Goal: Task Accomplishment & Management: Complete application form

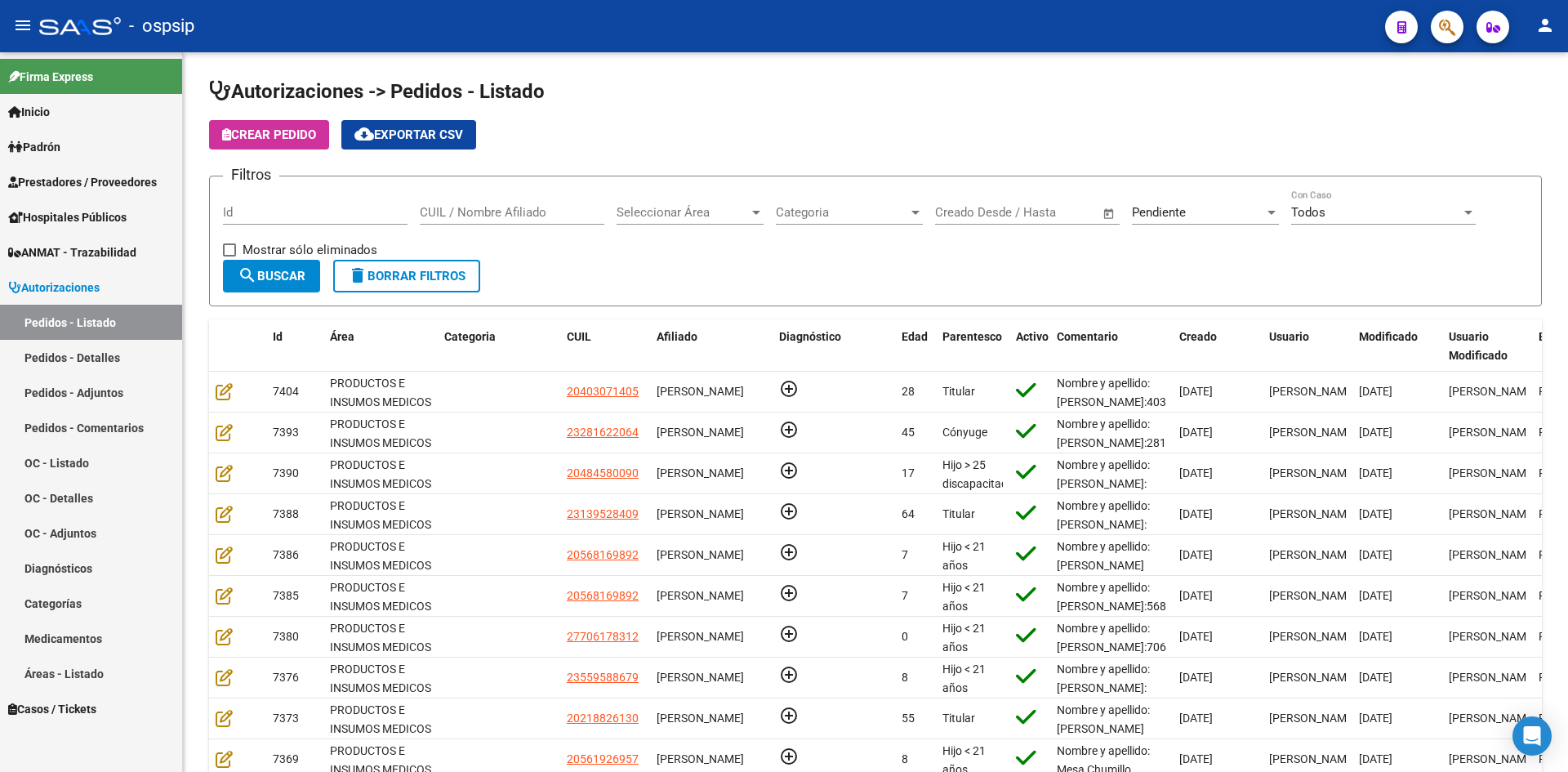
drag, startPoint x: 90, startPoint y: 357, endPoint x: 92, endPoint y: 324, distance: 33.1
click at [90, 357] on link "Pedidos - Detalles" at bounding box center [91, 357] width 182 height 35
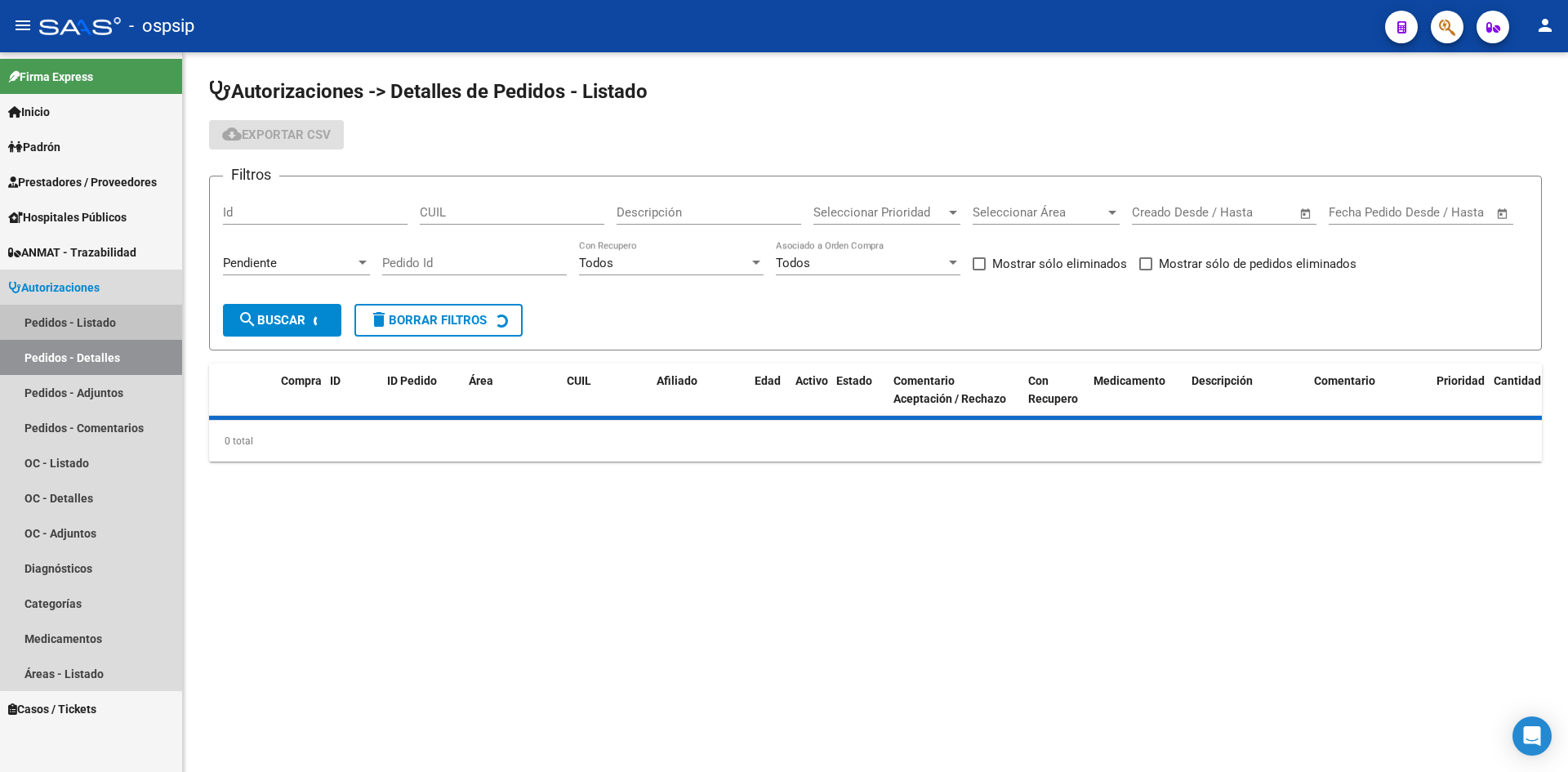
click at [96, 307] on link "Pedidos - Listado" at bounding box center [91, 322] width 182 height 35
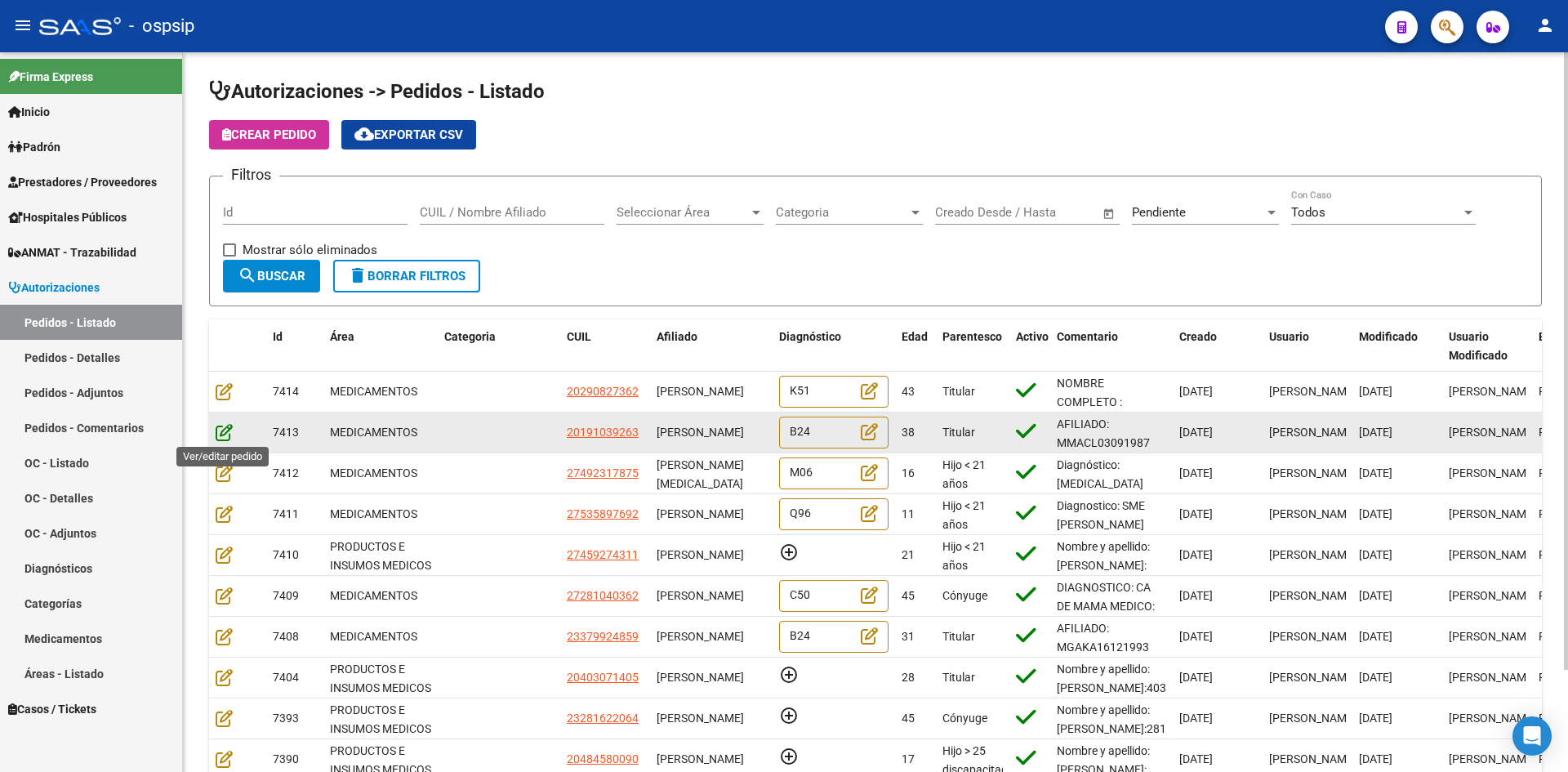
click at [222, 431] on icon at bounding box center [224, 432] width 17 height 18
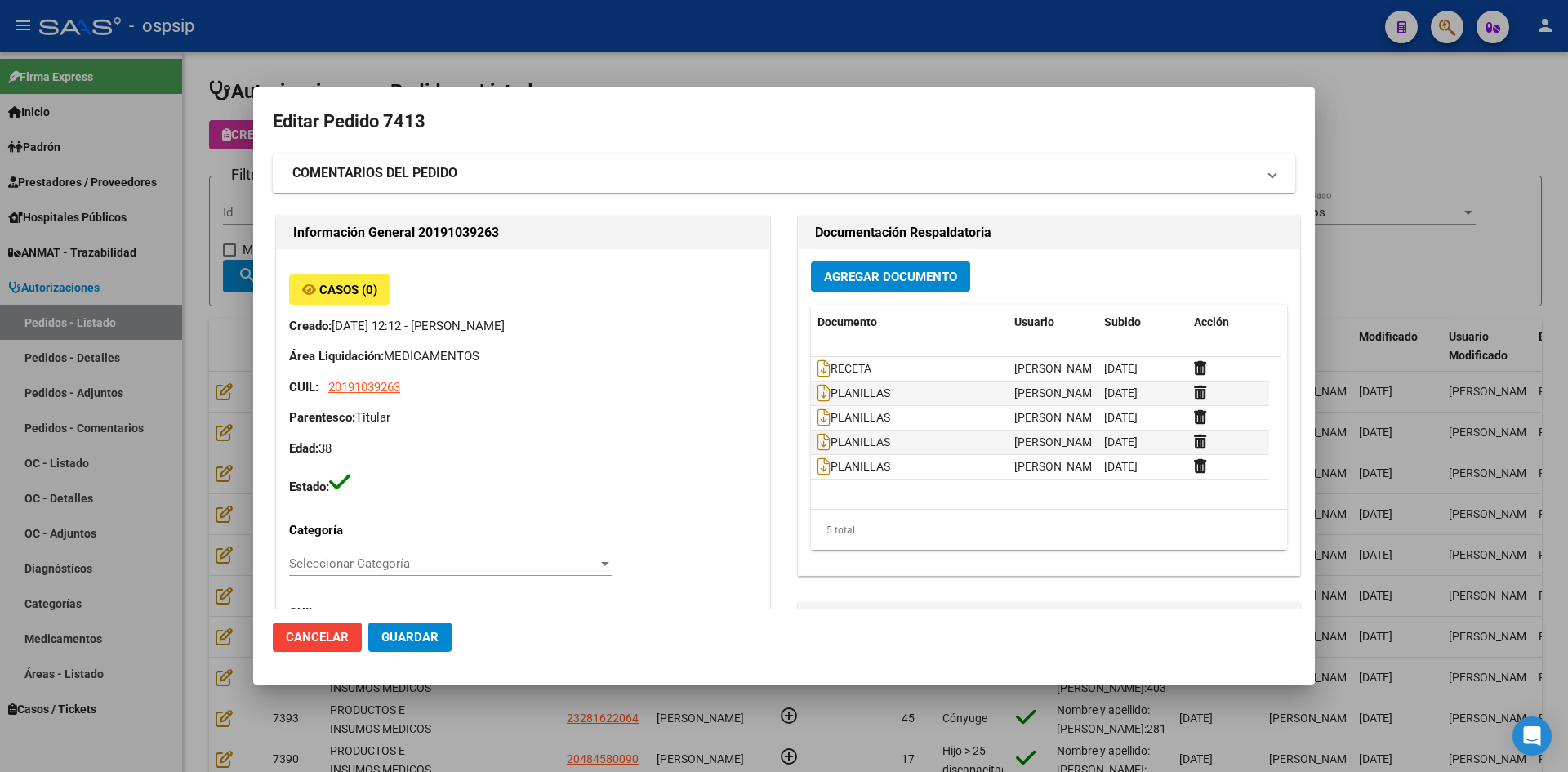
type input "Capital Federal, CABA, [GEOGRAPHIC_DATA] AV. 1670, [GEOGRAPHIC_DATA]: 5"
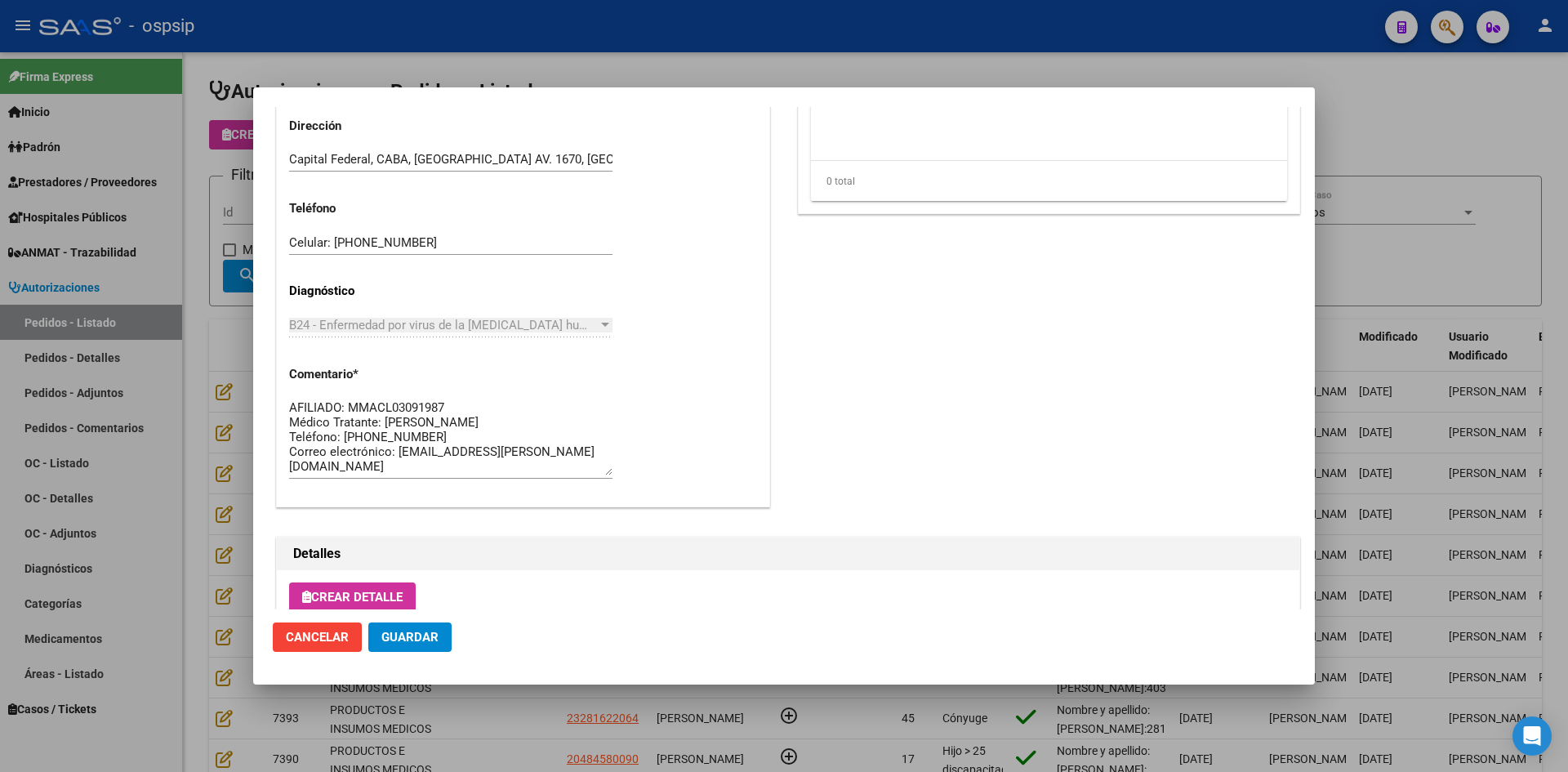
scroll to position [1047, 0]
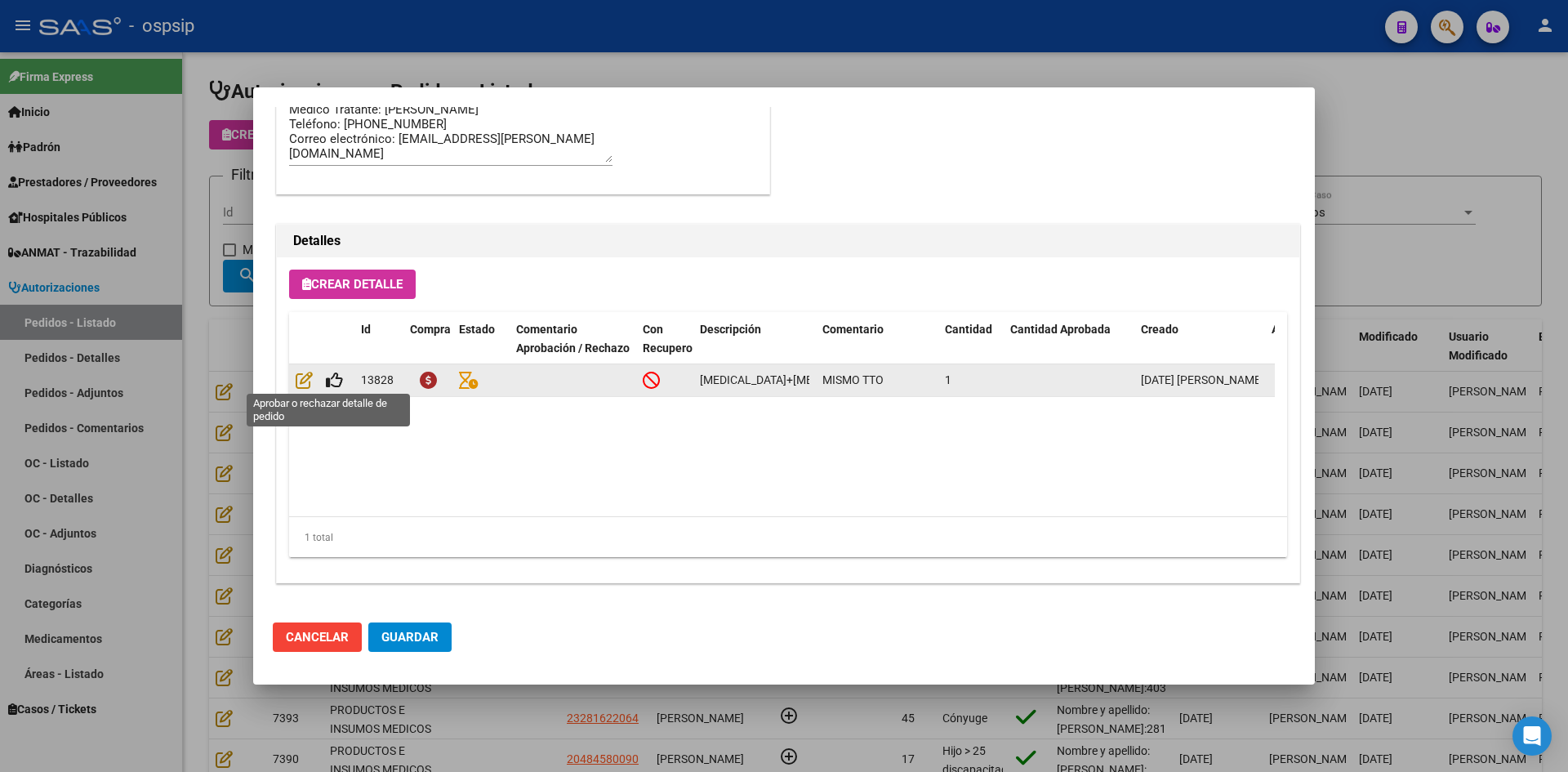
click at [323, 376] on span at bounding box center [328, 379] width 30 height 13
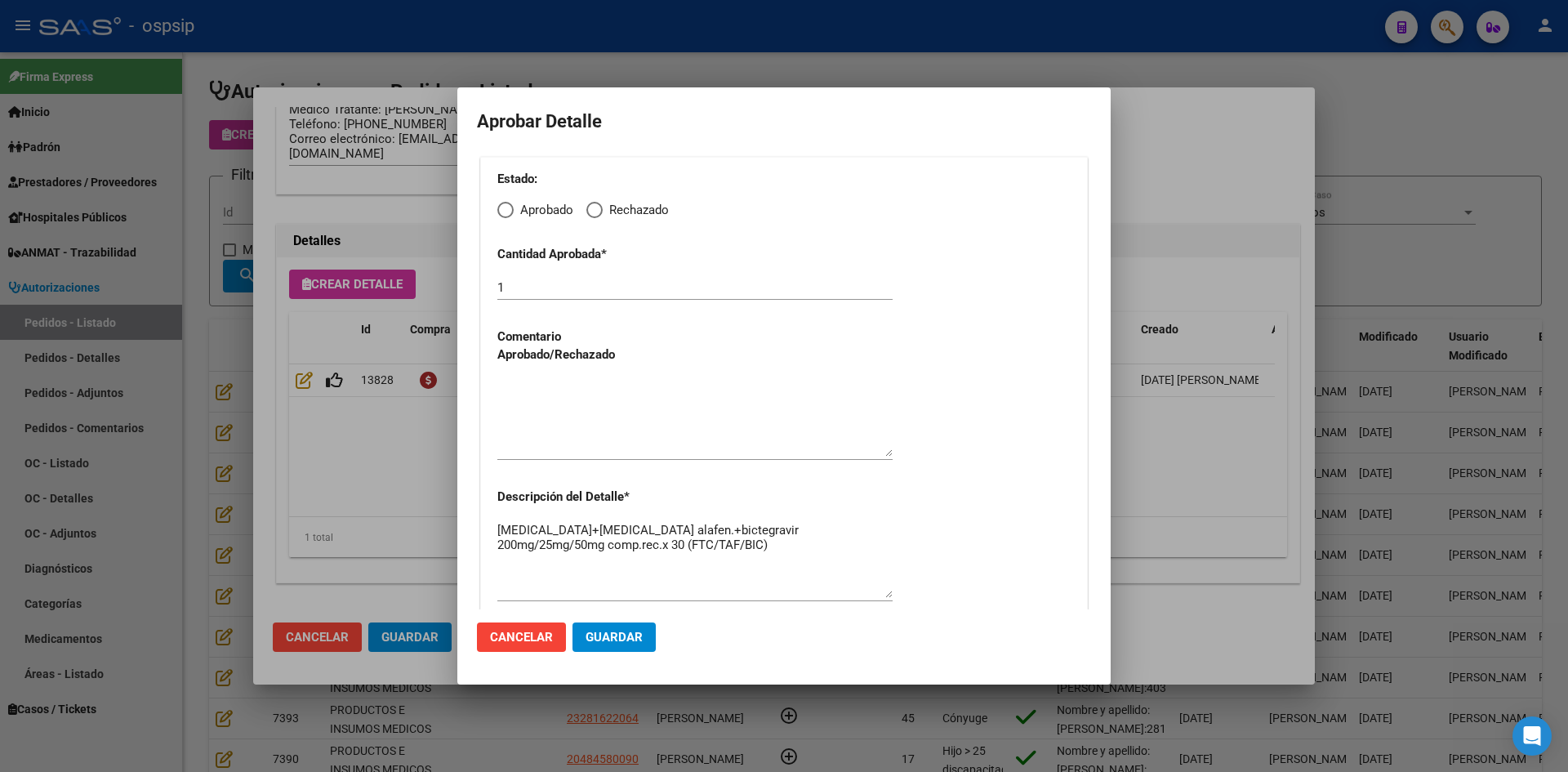
click at [504, 208] on span "Elija una opción" at bounding box center [505, 209] width 16 height 16
click at [504, 208] on input "Aprobado" at bounding box center [505, 209] width 16 height 16
radio input "true"
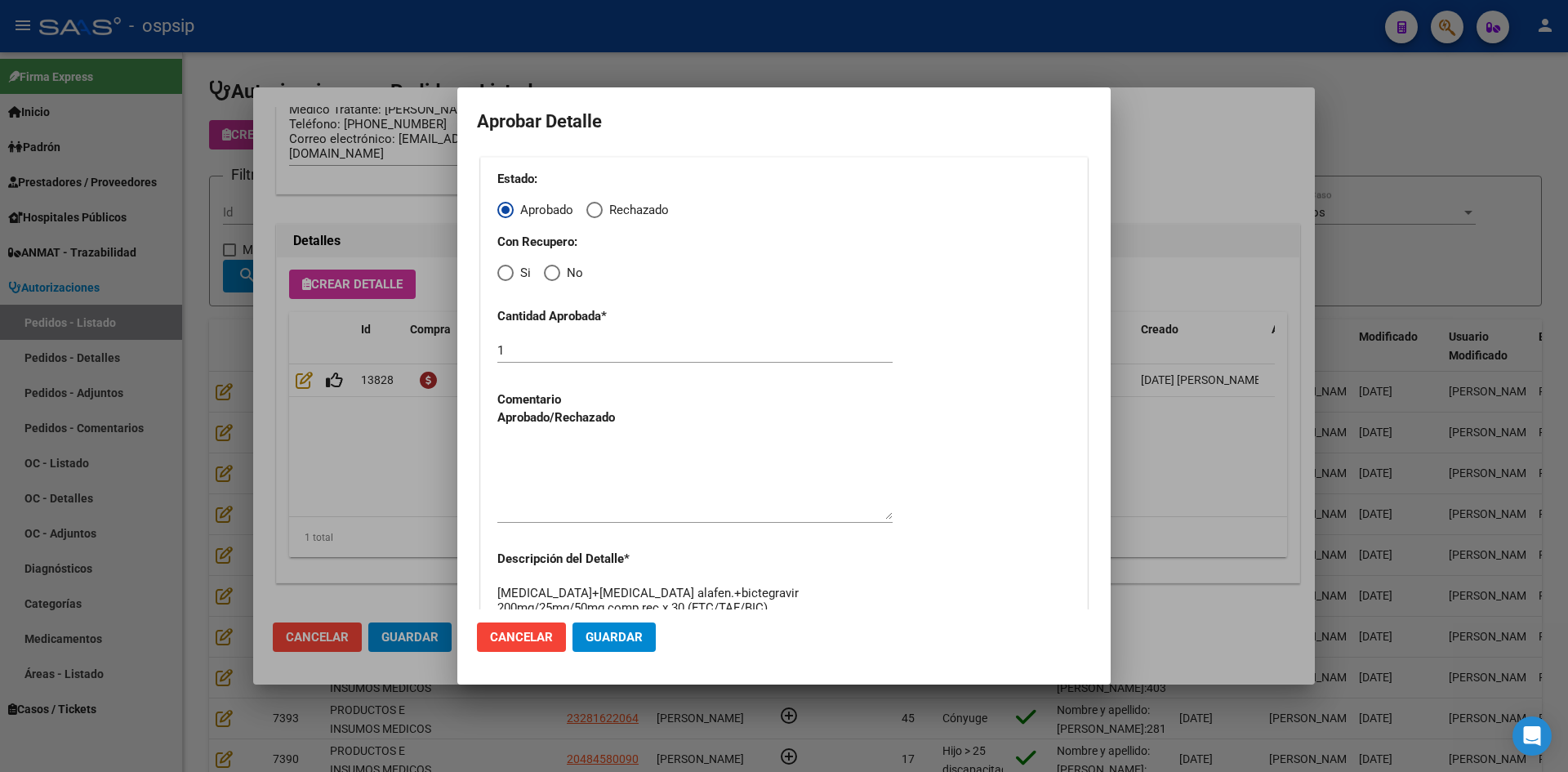
click at [506, 268] on span "Elija una opción" at bounding box center [505, 273] width 16 height 16
click at [506, 268] on input "Si" at bounding box center [505, 273] width 16 height 16
radio input "true"
drag, startPoint x: 568, startPoint y: 454, endPoint x: 584, endPoint y: 490, distance: 39.4
click at [569, 455] on textarea at bounding box center [695, 480] width 396 height 77
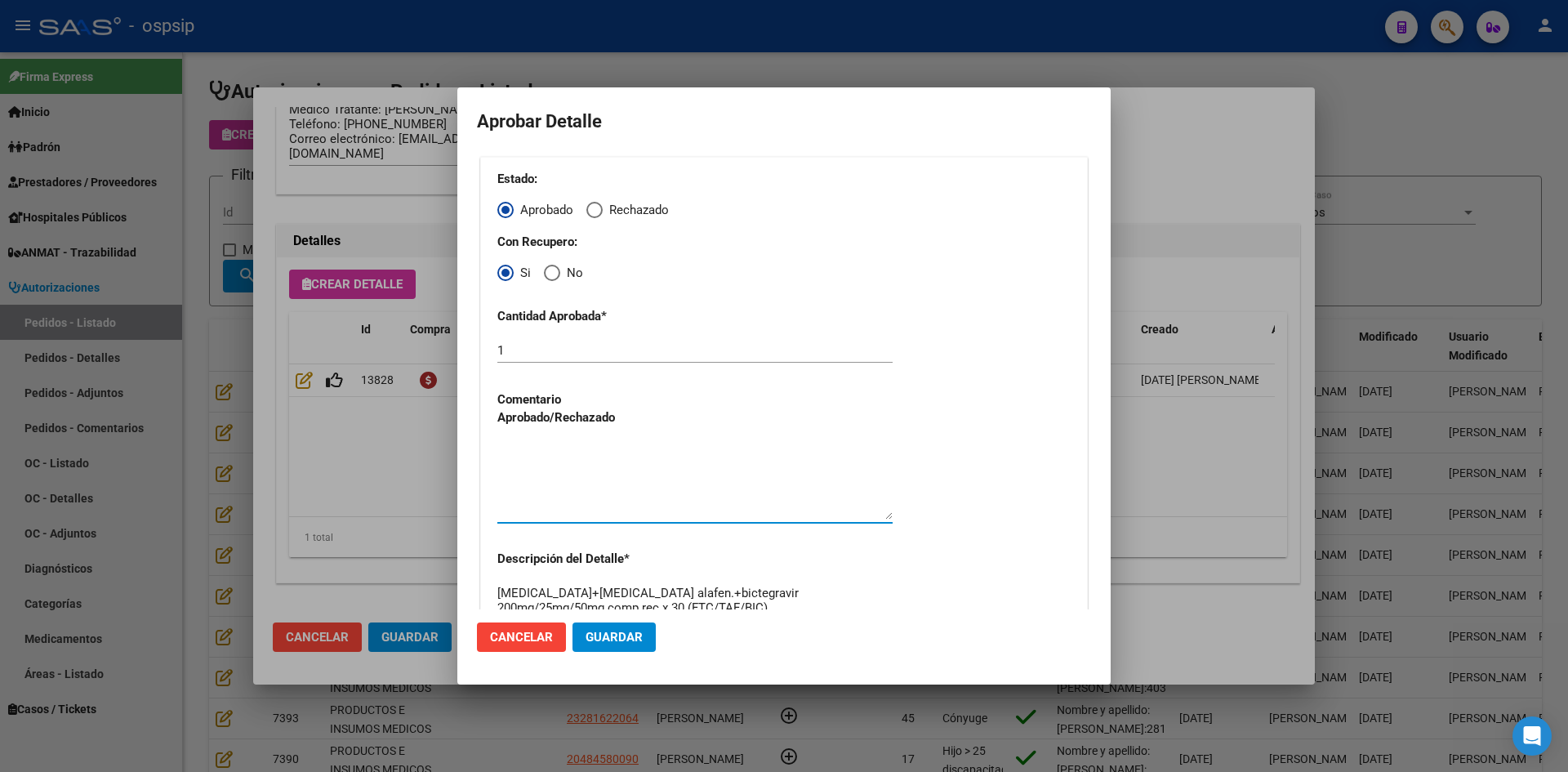
drag, startPoint x: 622, startPoint y: 633, endPoint x: 603, endPoint y: 644, distance: 22.0
click at [622, 638] on span "Guardar" at bounding box center [614, 636] width 57 height 15
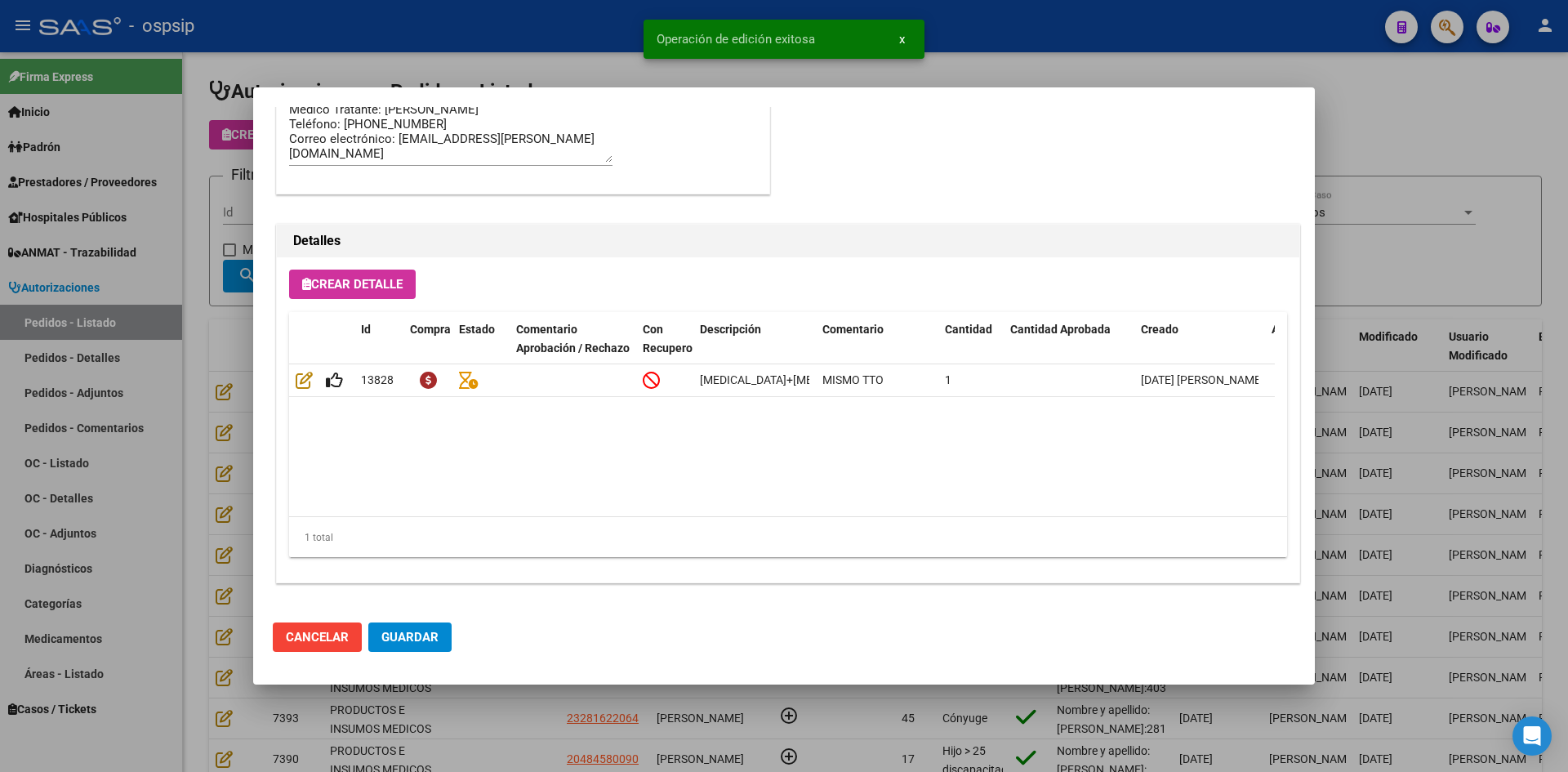
type input "[GEOGRAPHIC_DATA], [GEOGRAPHIC_DATA], [GEOGRAPHIC_DATA] AV. 1670, [GEOGRAPHIC_D…"
click at [414, 641] on span "Guardar" at bounding box center [409, 636] width 57 height 15
click at [520, 729] on div at bounding box center [784, 386] width 1568 height 772
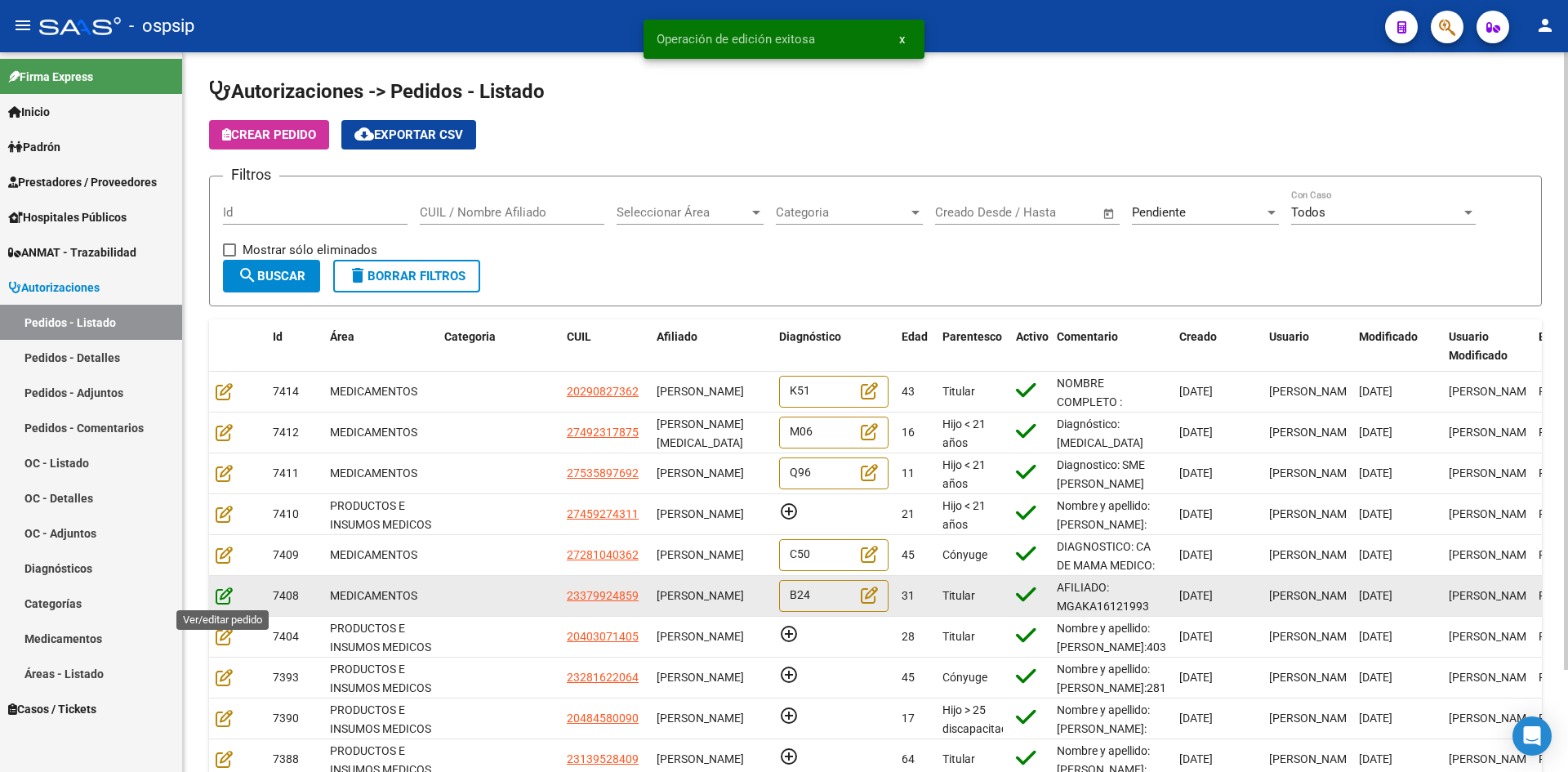
click at [222, 590] on icon at bounding box center [224, 595] width 17 height 18
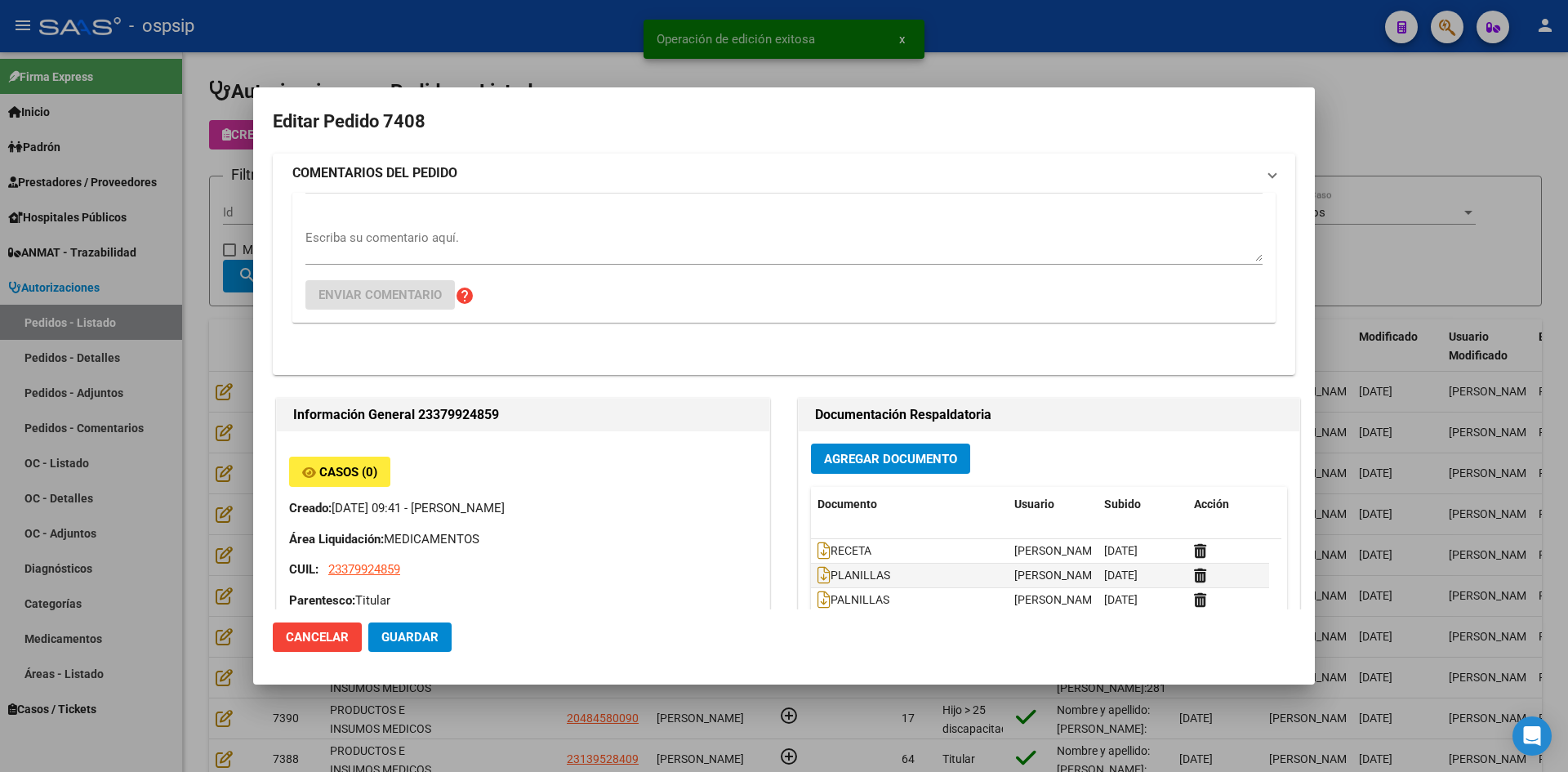
type input "Capital Federal, CABA, PRIMERA JUNTA 3974"
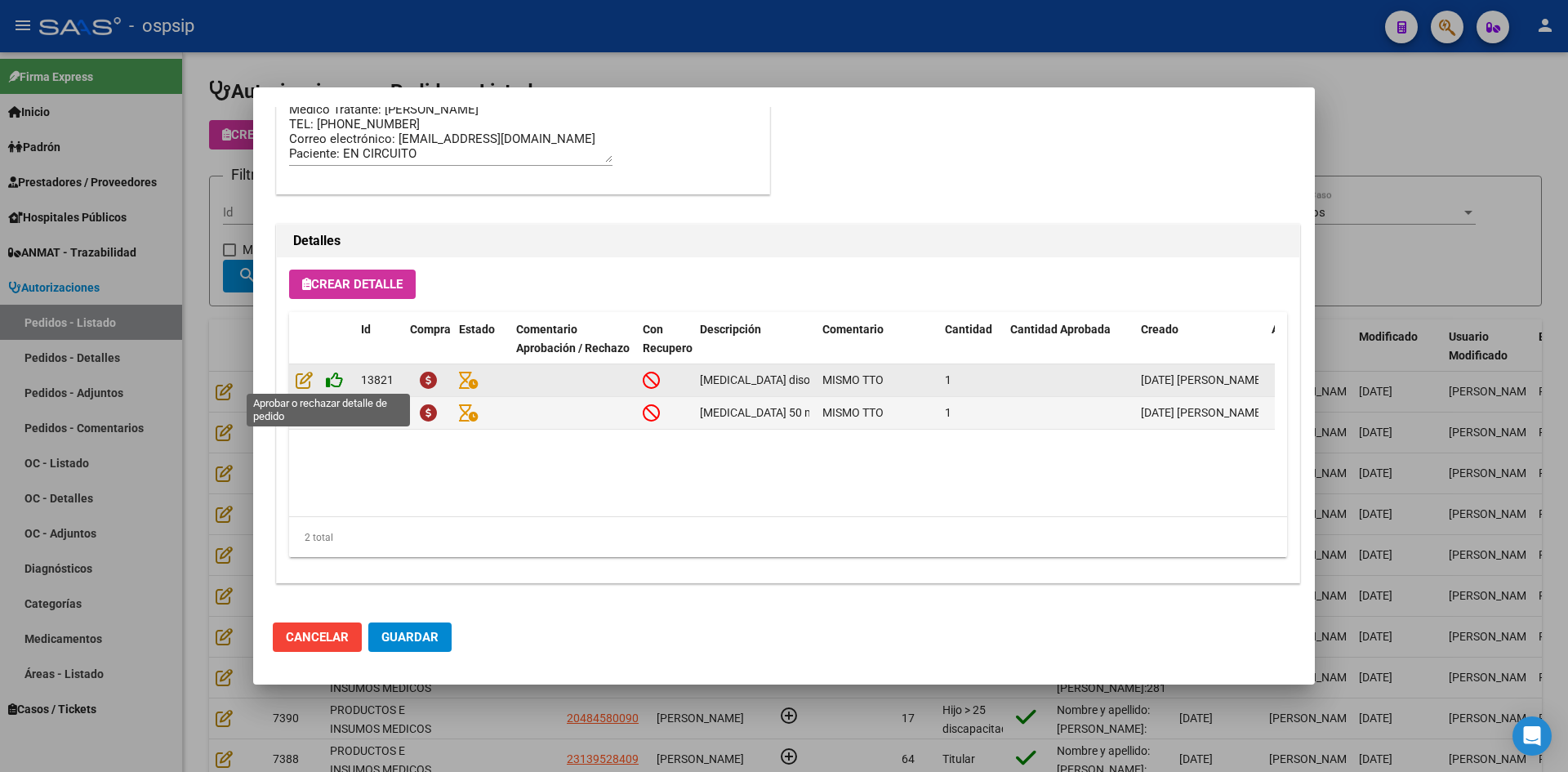
click at [338, 382] on icon at bounding box center [335, 379] width 17 height 18
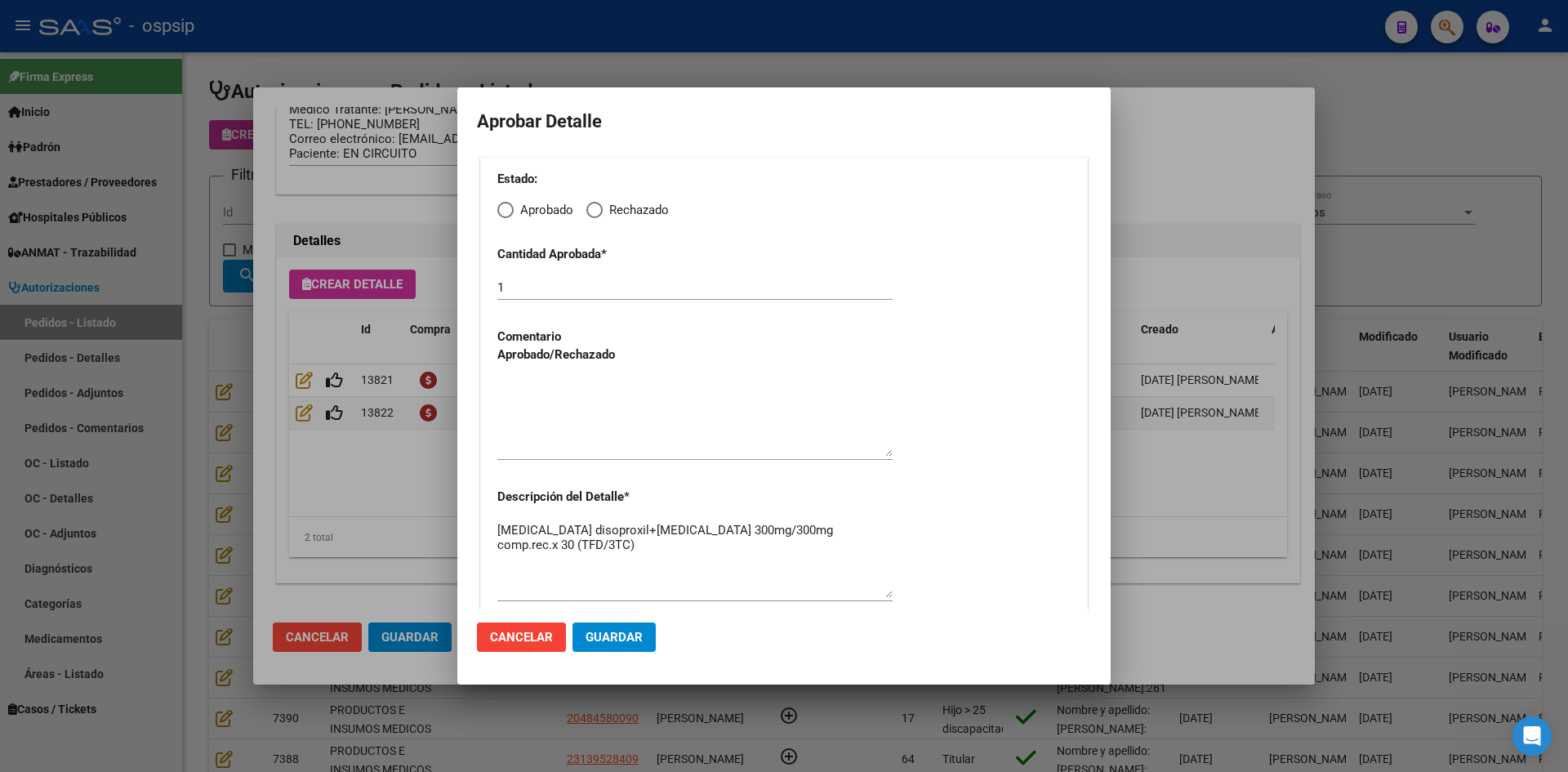
click at [509, 211] on span "Elija una opción" at bounding box center [505, 209] width 16 height 16
click at [509, 211] on input "Aprobado" at bounding box center [505, 209] width 16 height 16
radio input "true"
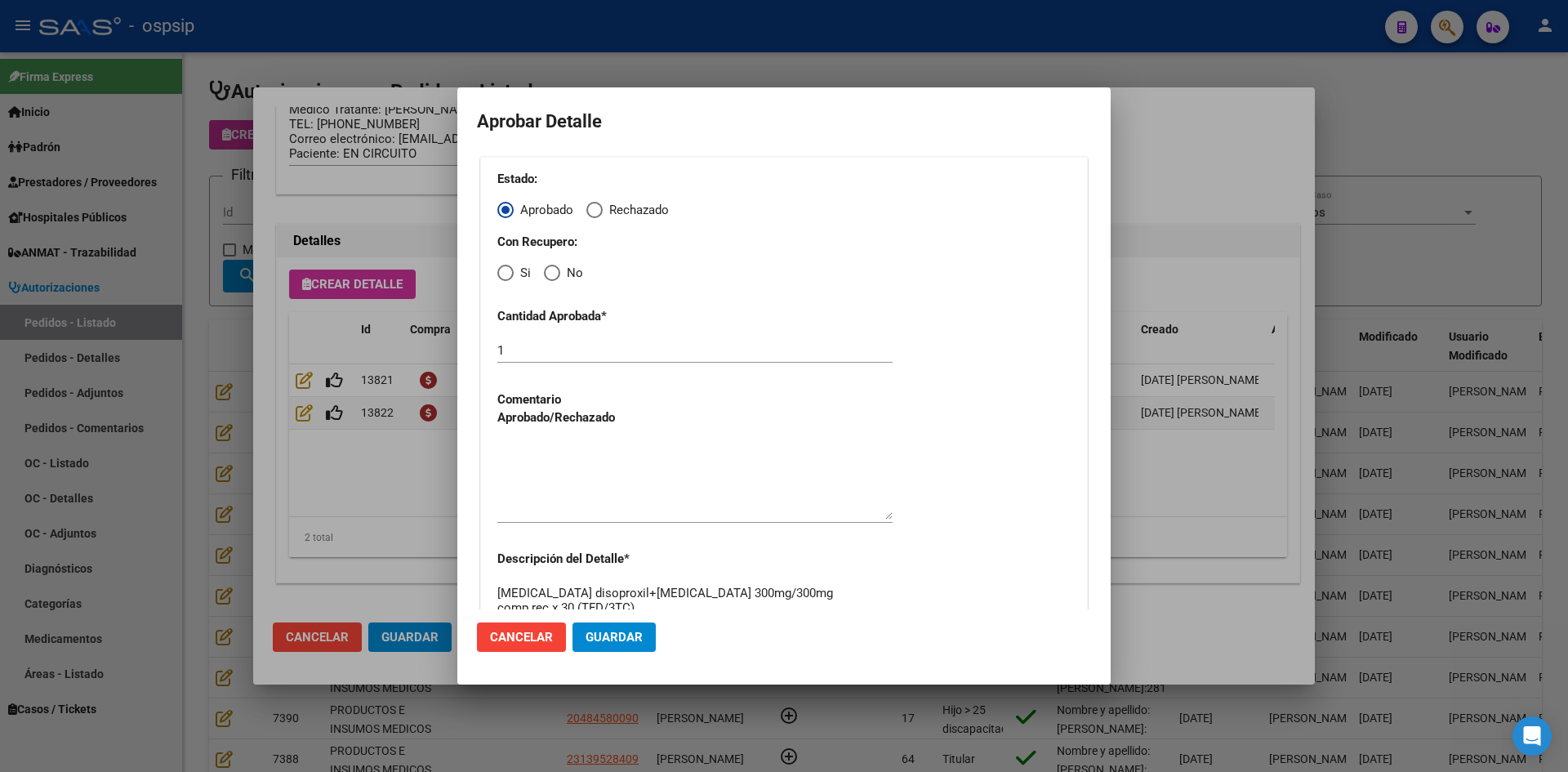
click at [502, 276] on span "Elija una opción" at bounding box center [505, 273] width 16 height 16
click at [502, 276] on input "Si" at bounding box center [505, 273] width 16 height 16
radio input "true"
click at [566, 481] on textarea at bounding box center [695, 480] width 396 height 77
click at [609, 648] on button "Guardar" at bounding box center [614, 637] width 83 height 29
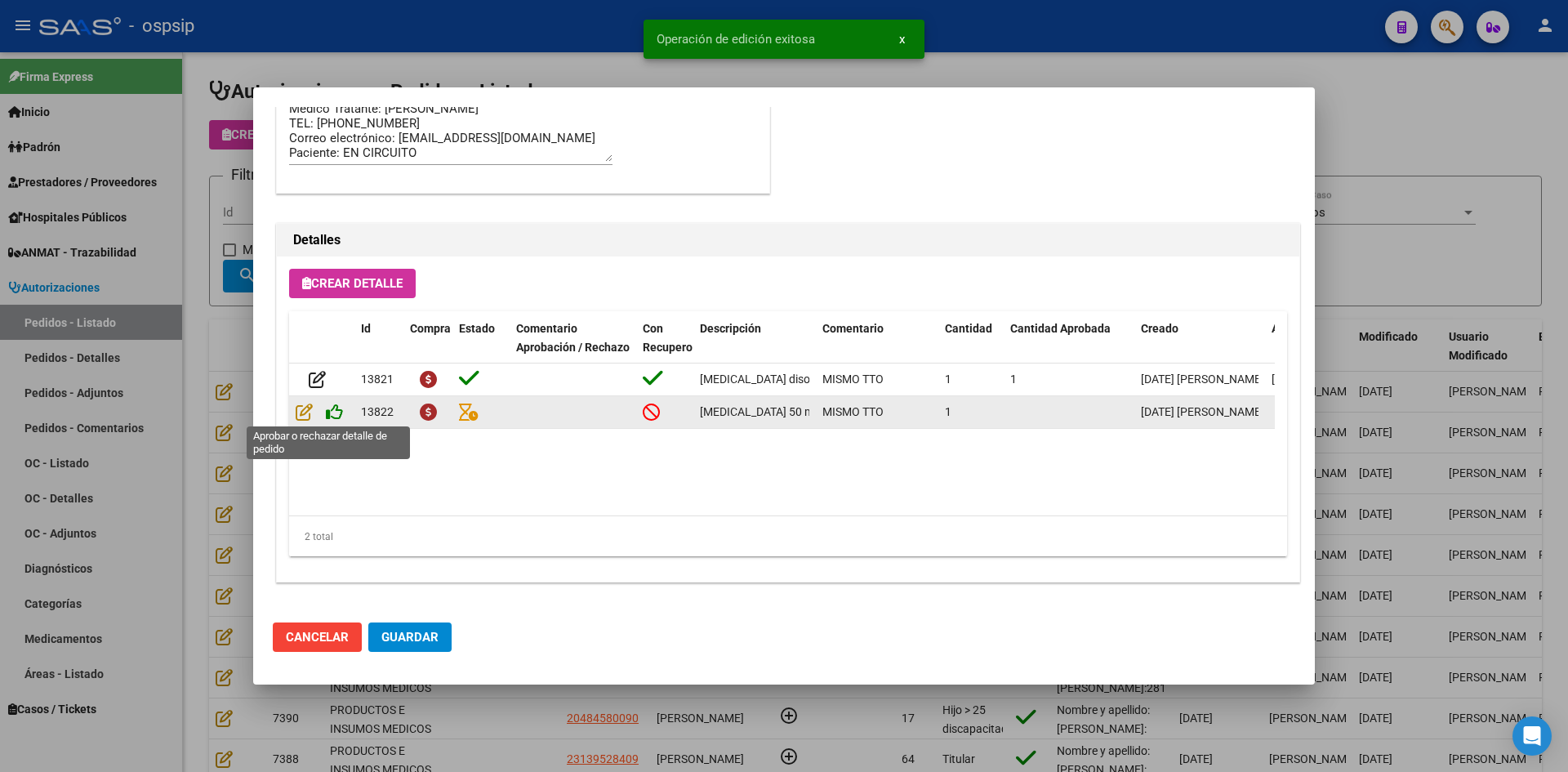
type input "[GEOGRAPHIC_DATA], [GEOGRAPHIC_DATA], PRIMERA JUNTA 3974"
click at [334, 416] on icon at bounding box center [335, 412] width 17 height 18
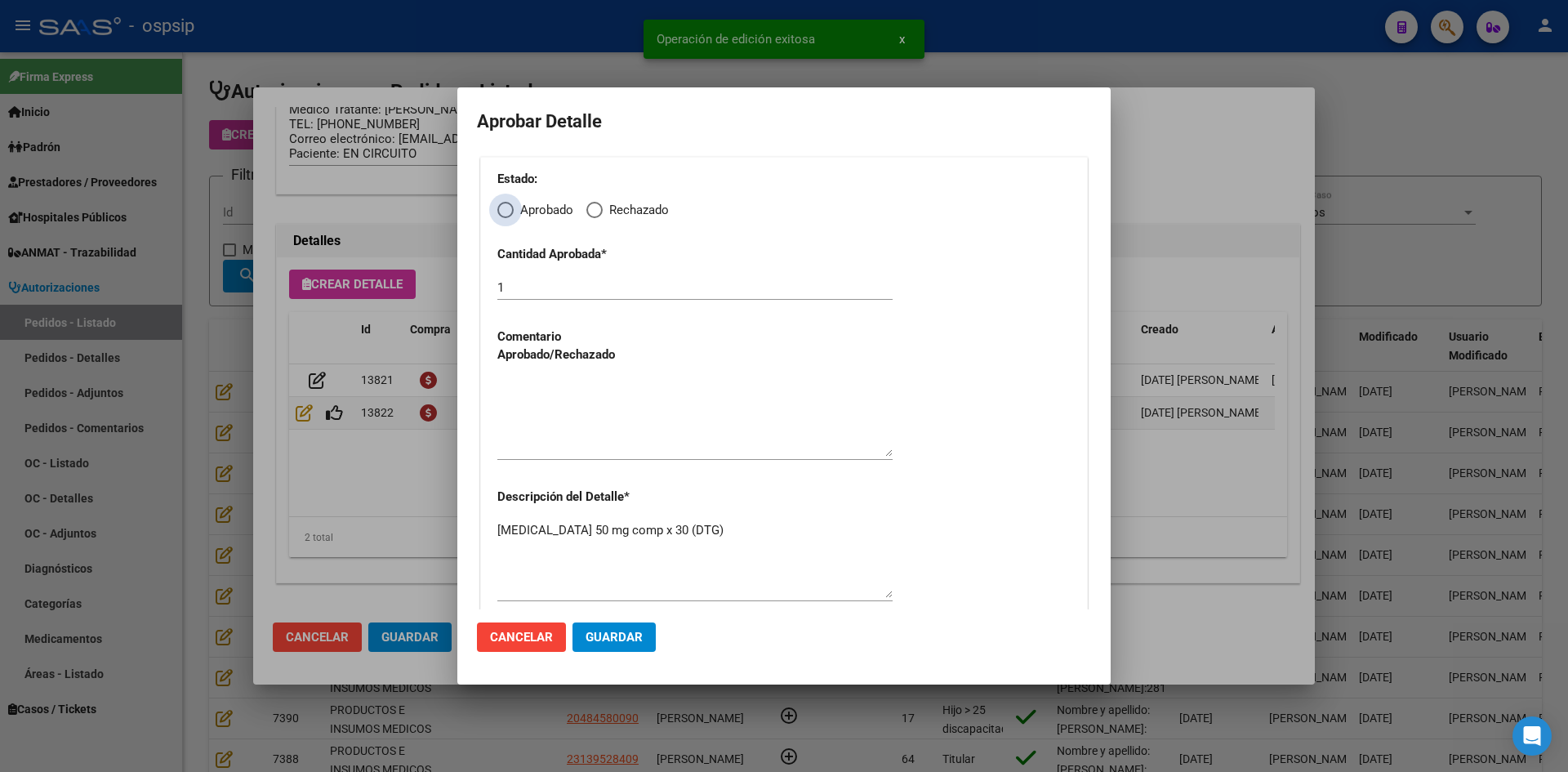
click at [505, 216] on span "Elija una opción" at bounding box center [505, 209] width 16 height 16
click at [505, 216] on input "Aprobado" at bounding box center [505, 209] width 16 height 16
radio input "true"
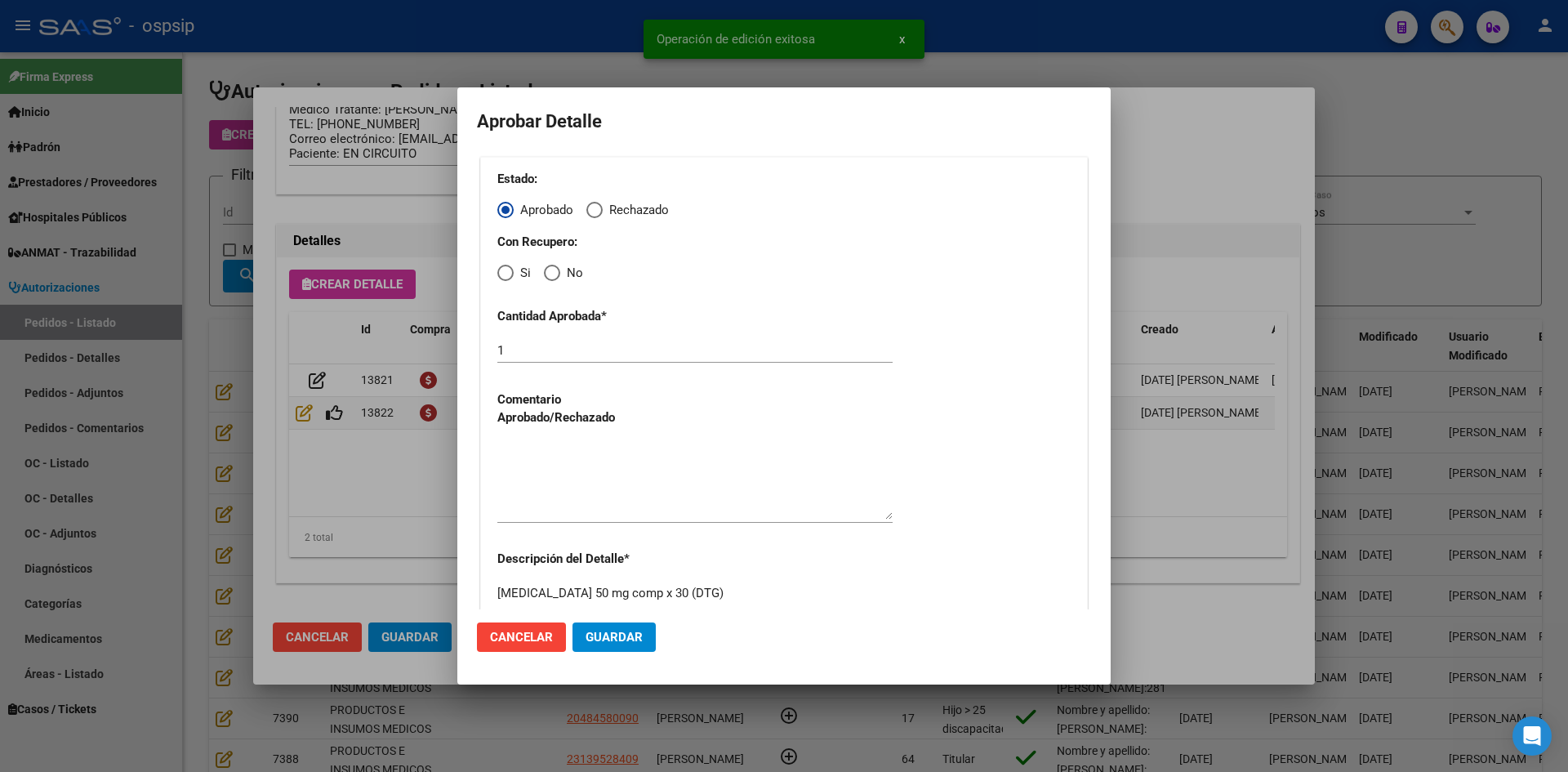
click at [504, 265] on span "Elija una opción" at bounding box center [505, 273] width 16 height 16
click at [504, 265] on input "Si" at bounding box center [505, 273] width 16 height 16
radio input "true"
click at [555, 483] on textarea at bounding box center [695, 480] width 396 height 77
click at [624, 641] on span "Guardar" at bounding box center [614, 636] width 57 height 15
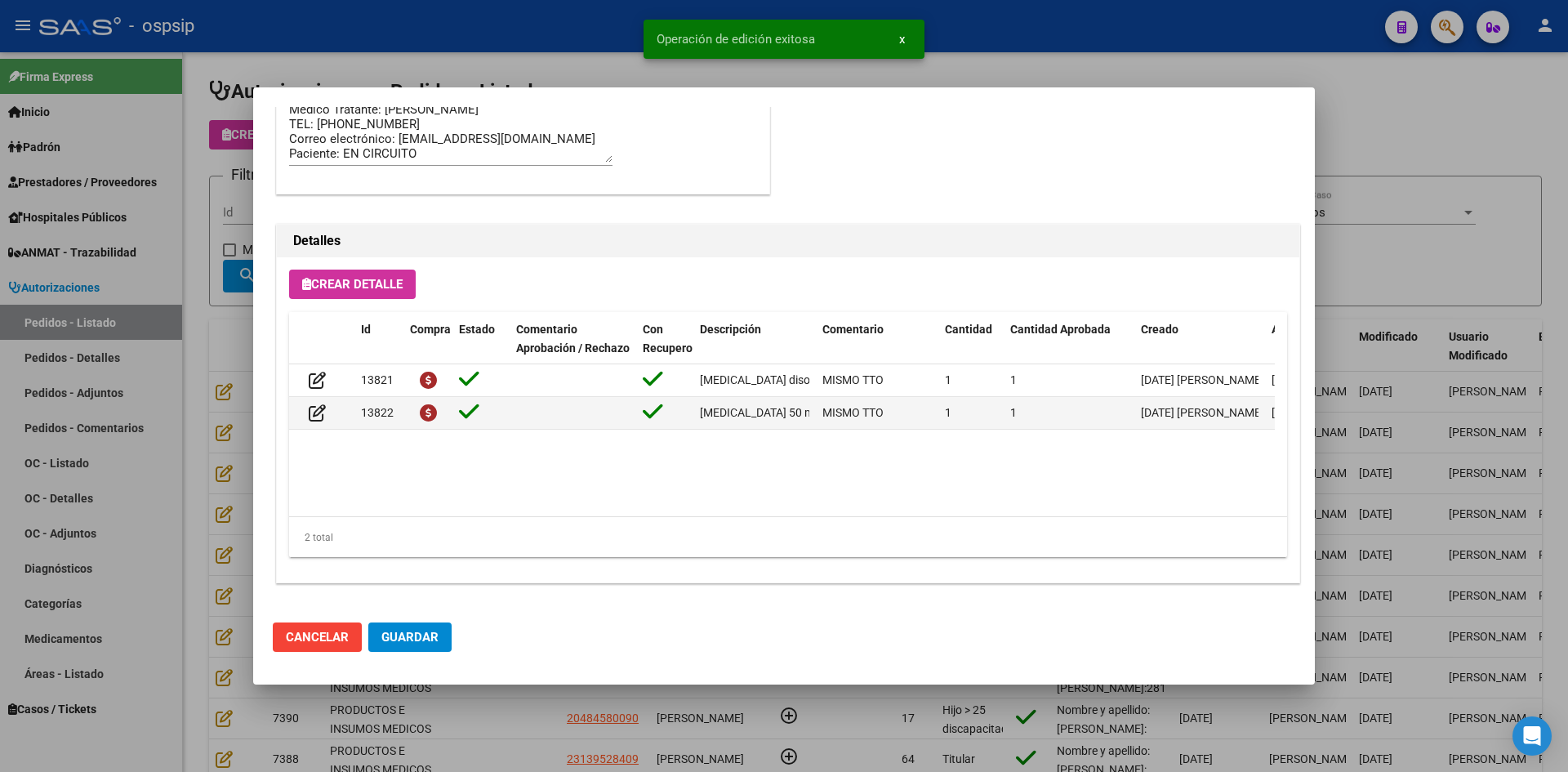
click at [418, 633] on span "Guardar" at bounding box center [409, 636] width 57 height 15
click at [527, 724] on div at bounding box center [784, 386] width 1568 height 772
